Goal: Information Seeking & Learning: Learn about a topic

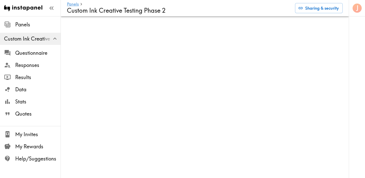
click at [352, 67] on div "J" at bounding box center [357, 89] width 16 height 178
